Goal: Information Seeking & Learning: Check status

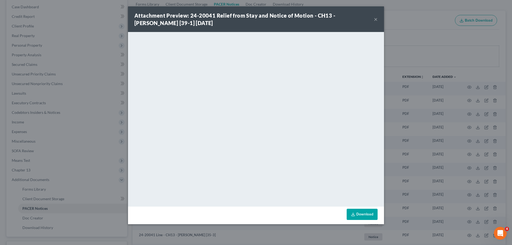
click at [375, 18] on button "×" at bounding box center [376, 19] width 4 height 6
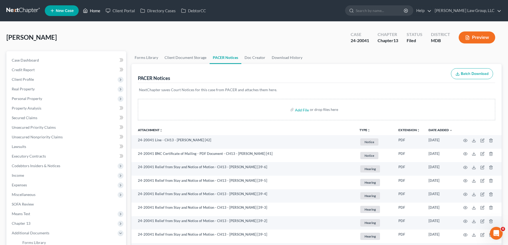
click at [94, 11] on link "Home" at bounding box center [91, 11] width 23 height 10
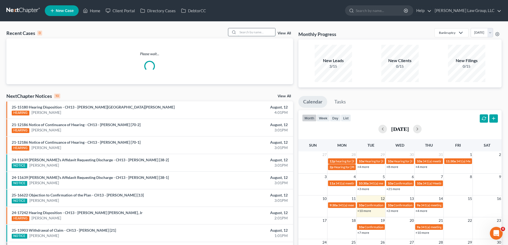
click at [247, 30] on input "search" at bounding box center [256, 32] width 37 height 8
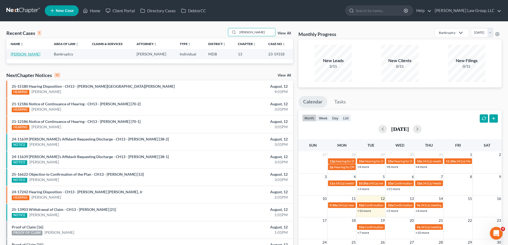
type input "[PERSON_NAME]"
click at [30, 53] on link "[PERSON_NAME]" at bounding box center [26, 54] width 30 height 5
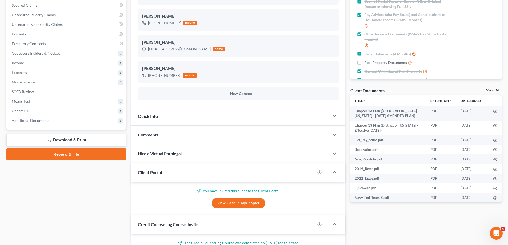
scroll to position [187, 0]
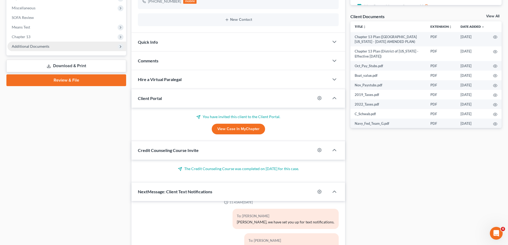
click at [71, 48] on span "Additional Documents" at bounding box center [66, 47] width 119 height 10
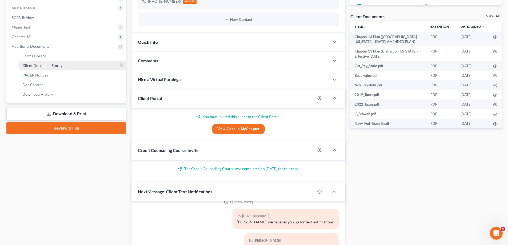
click at [56, 68] on link "Client Document Storage" at bounding box center [72, 66] width 108 height 10
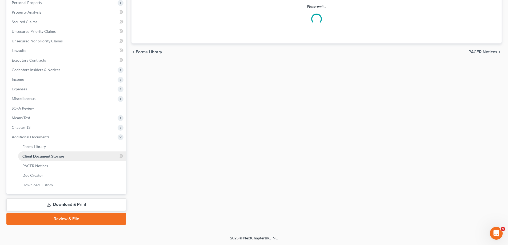
scroll to position [96, 0]
select select "14"
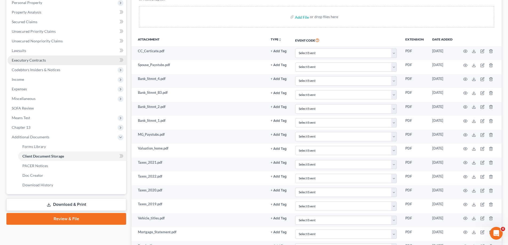
scroll to position [0, 0]
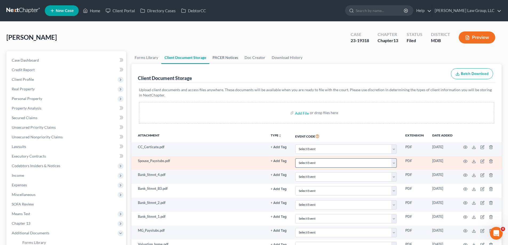
click at [230, 60] on link "PACER Notices" at bounding box center [225, 57] width 32 height 13
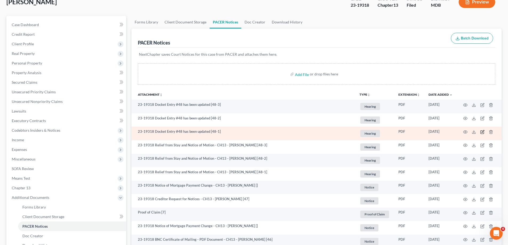
scroll to position [80, 0]
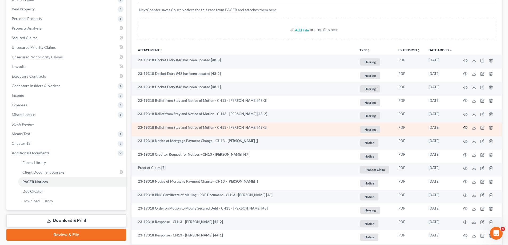
click at [464, 128] on icon "button" at bounding box center [466, 128] width 4 height 4
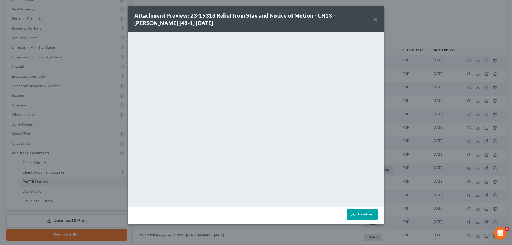
click at [375, 19] on button "×" at bounding box center [376, 19] width 4 height 6
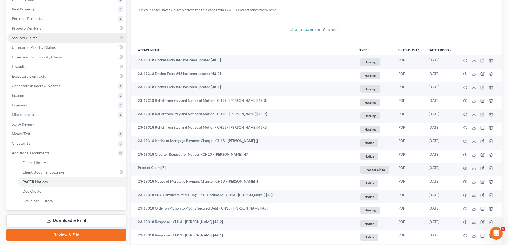
click at [35, 40] on span "Secured Claims" at bounding box center [25, 37] width 26 height 5
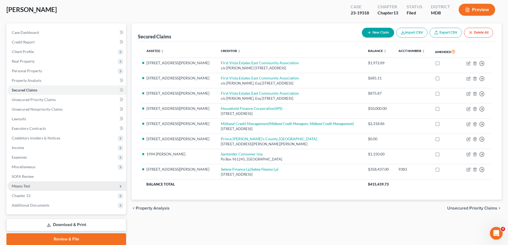
scroll to position [48, 0]
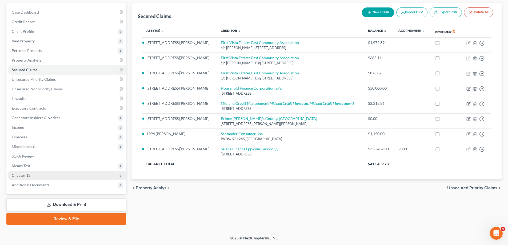
click at [36, 175] on span "Chapter 13" at bounding box center [66, 176] width 119 height 10
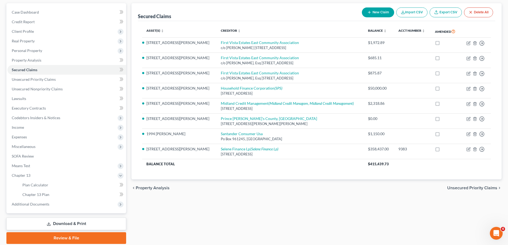
drag, startPoint x: 61, startPoint y: 204, endPoint x: 63, endPoint y: 214, distance: 9.6
click at [60, 204] on span "Additional Documents" at bounding box center [66, 205] width 119 height 10
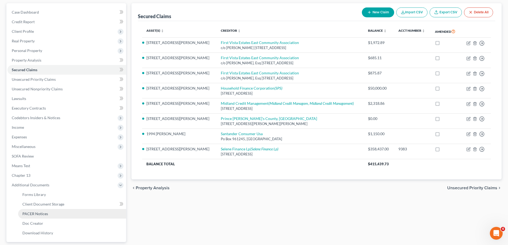
click at [55, 217] on link "PACER Notices" at bounding box center [72, 214] width 108 height 10
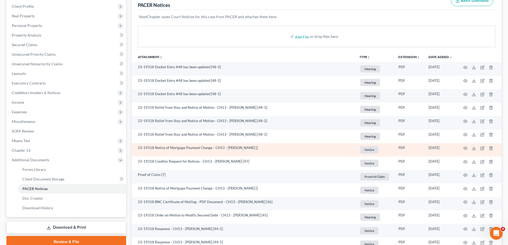
scroll to position [80, 0]
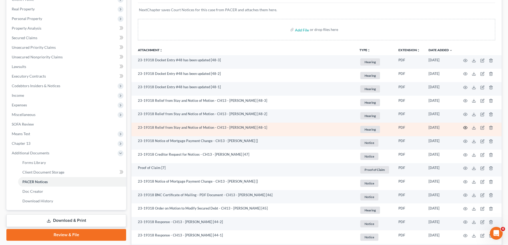
click at [467, 127] on icon "button" at bounding box center [466, 128] width 4 height 4
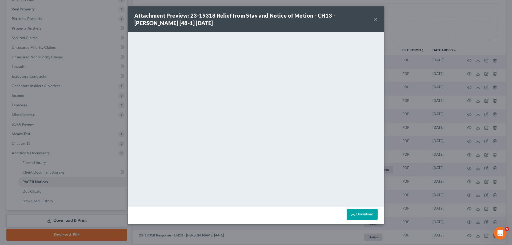
click at [376, 19] on button "×" at bounding box center [376, 19] width 4 height 6
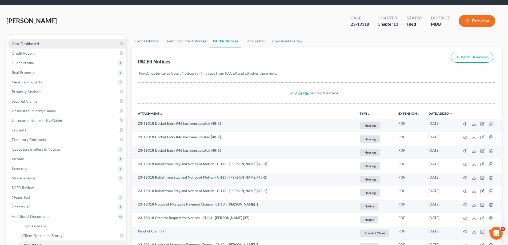
scroll to position [0, 0]
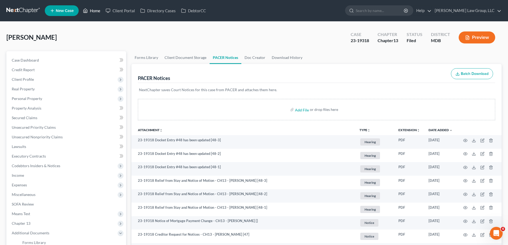
click at [91, 9] on link "Home" at bounding box center [91, 11] width 23 height 10
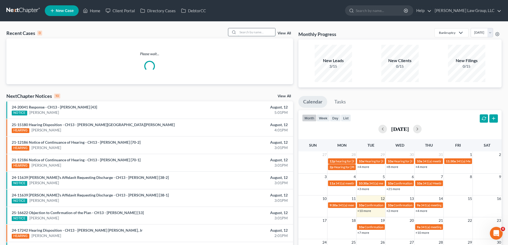
click at [255, 32] on input "search" at bounding box center [256, 32] width 37 height 8
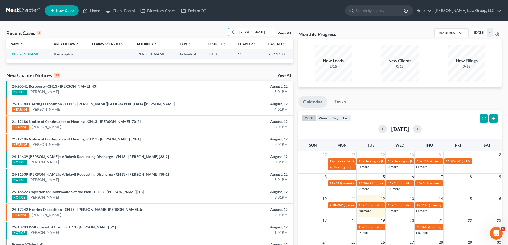
type input "[PERSON_NAME]"
click at [32, 55] on link "[PERSON_NAME]" at bounding box center [26, 54] width 30 height 5
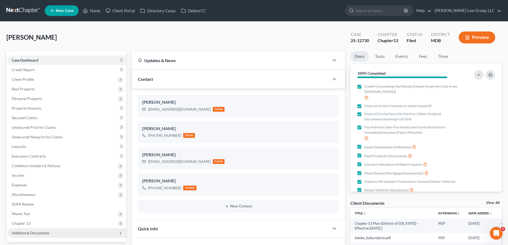
scroll to position [80, 0]
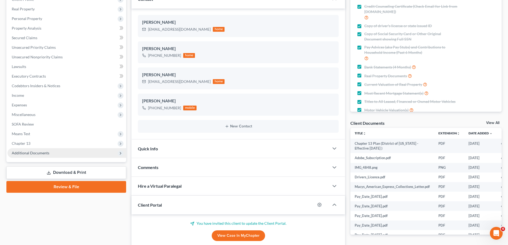
click at [87, 155] on span "Additional Documents" at bounding box center [66, 153] width 119 height 10
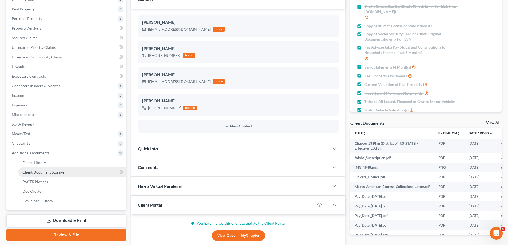
click at [66, 172] on link "Client Document Storage" at bounding box center [72, 173] width 108 height 10
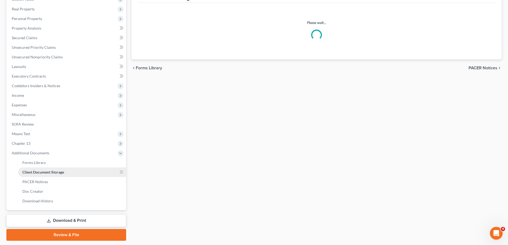
select select "14"
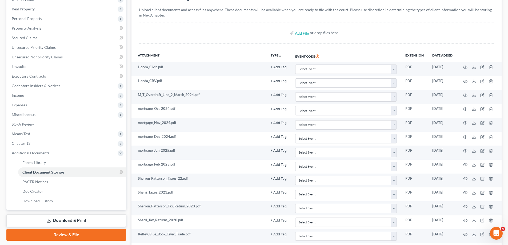
drag, startPoint x: 66, startPoint y: 172, endPoint x: 287, endPoint y: 96, distance: 233.8
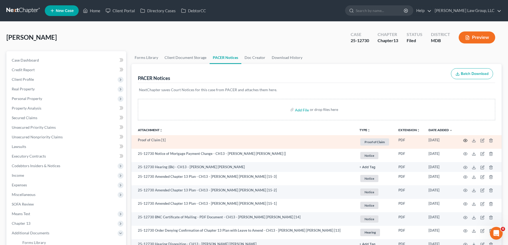
click at [466, 139] on icon "button" at bounding box center [466, 140] width 4 height 3
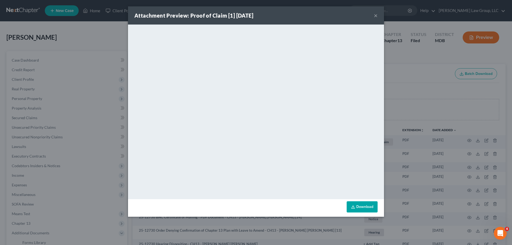
click at [376, 15] on button "×" at bounding box center [376, 15] width 4 height 6
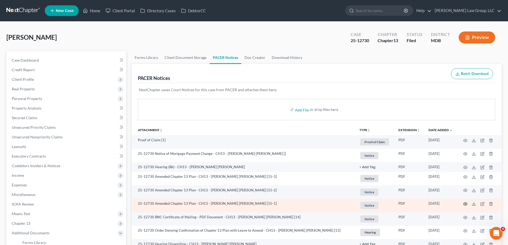
click at [466, 205] on icon "button" at bounding box center [466, 204] width 4 height 3
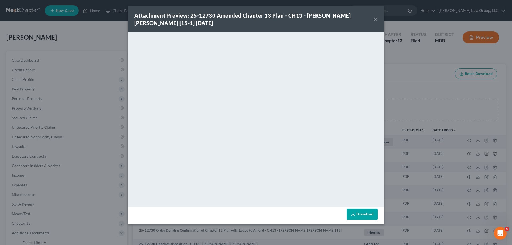
click at [377, 17] on button "×" at bounding box center [376, 19] width 4 height 6
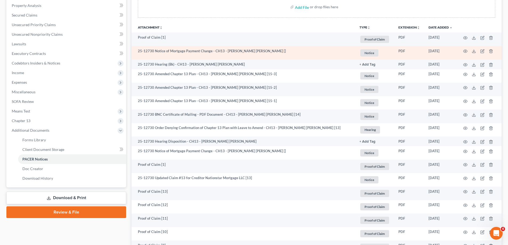
scroll to position [107, 0]
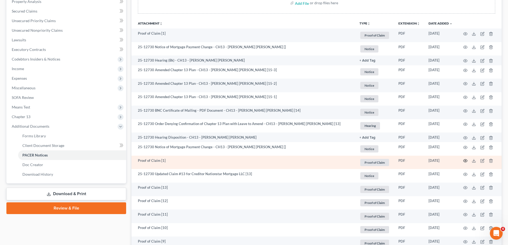
click at [466, 160] on icon "button" at bounding box center [466, 161] width 4 height 3
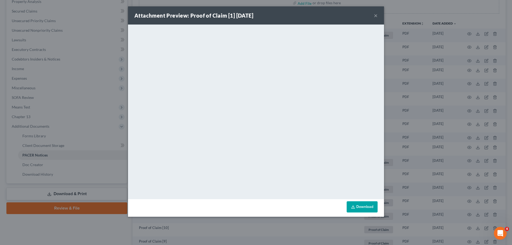
click at [374, 15] on button "×" at bounding box center [376, 15] width 4 height 6
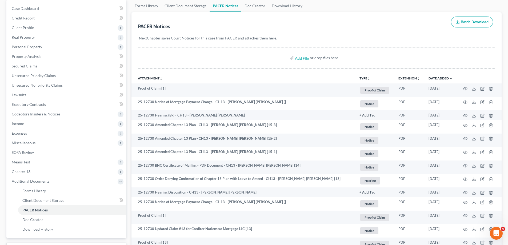
scroll to position [0, 0]
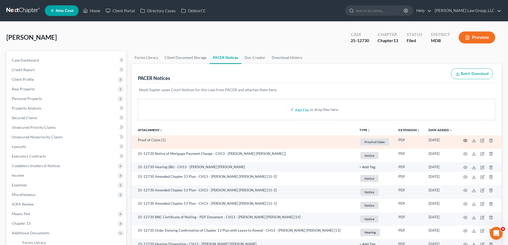
click at [464, 140] on icon "button" at bounding box center [466, 140] width 4 height 4
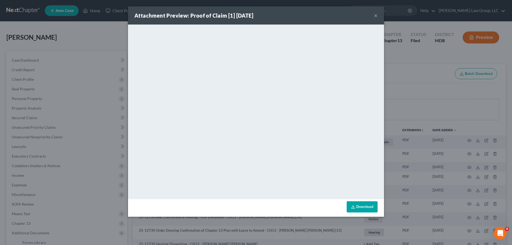
click at [376, 17] on button "×" at bounding box center [376, 15] width 4 height 6
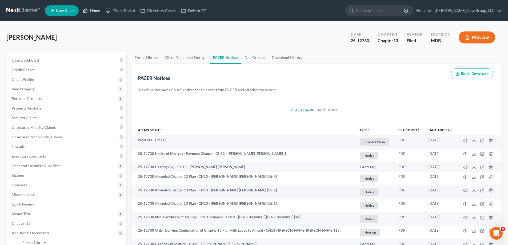
click at [92, 9] on link "Home" at bounding box center [91, 11] width 23 height 10
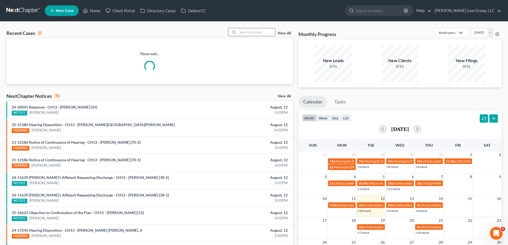
click at [255, 33] on input "search" at bounding box center [256, 32] width 37 height 8
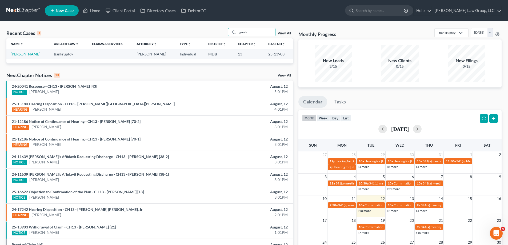
type input "goula"
click at [25, 54] on link "[PERSON_NAME]" at bounding box center [26, 54] width 30 height 5
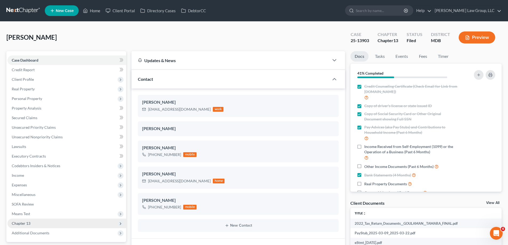
scroll to position [80, 0]
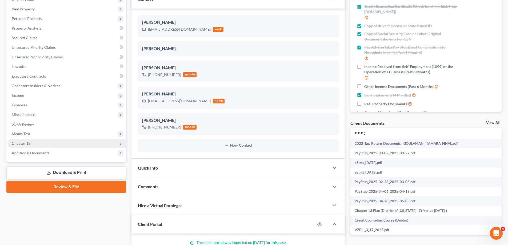
click at [43, 146] on span "Chapter 13" at bounding box center [66, 144] width 119 height 10
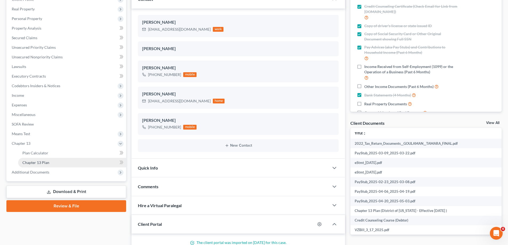
click at [60, 162] on link "Chapter 13 Plan" at bounding box center [72, 163] width 108 height 10
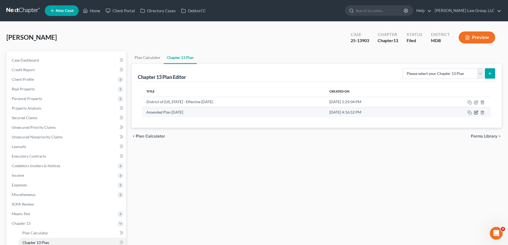
click at [477, 114] on icon "button" at bounding box center [476, 112] width 4 height 4
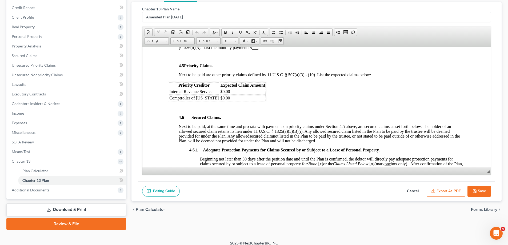
scroll to position [67, 0]
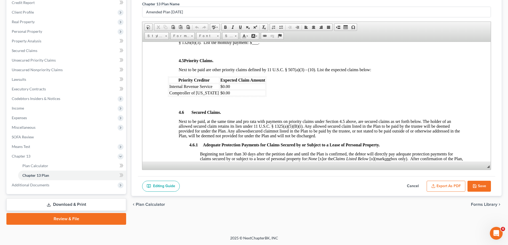
click at [415, 185] on button "Cancel" at bounding box center [412, 186] width 23 height 11
